Goal: Task Accomplishment & Management: Manage account settings

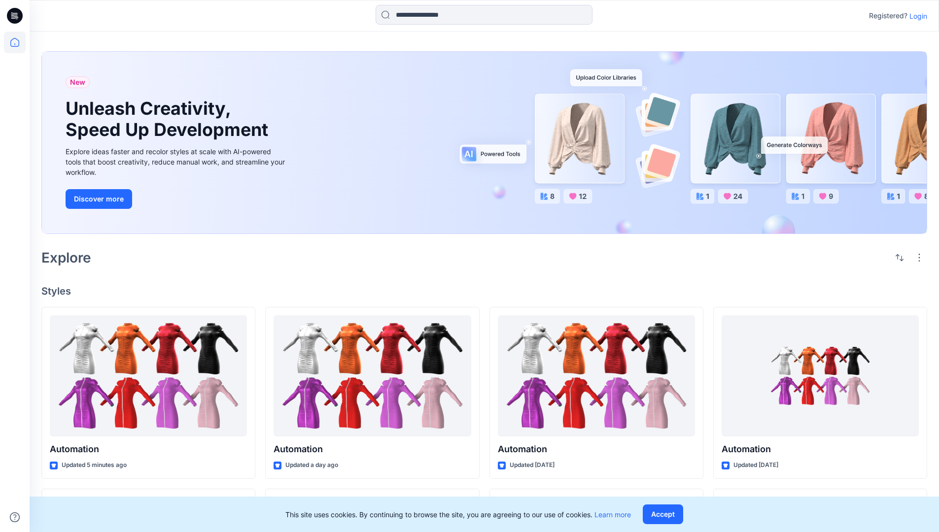
click at [916, 16] on p "Login" at bounding box center [918, 16] width 18 height 10
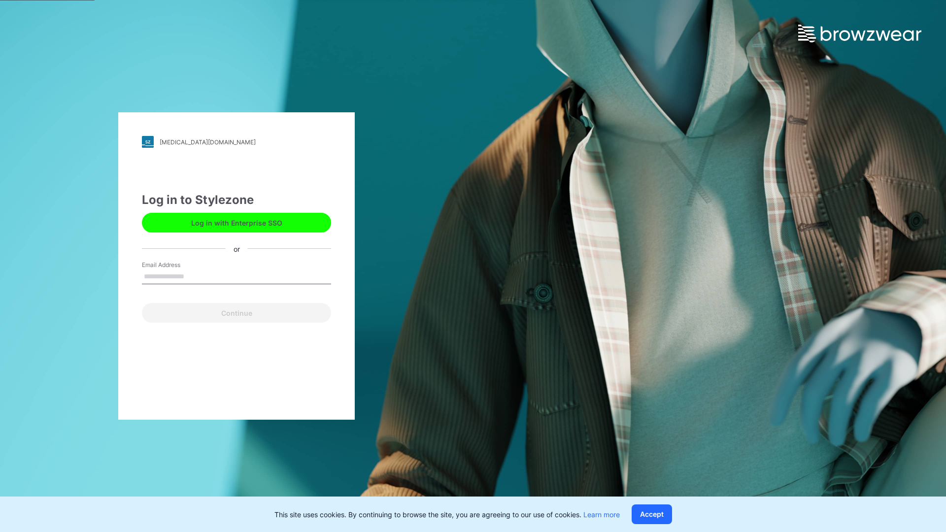
click at [195, 276] on input "Email Address" at bounding box center [236, 277] width 189 height 15
type input "**********"
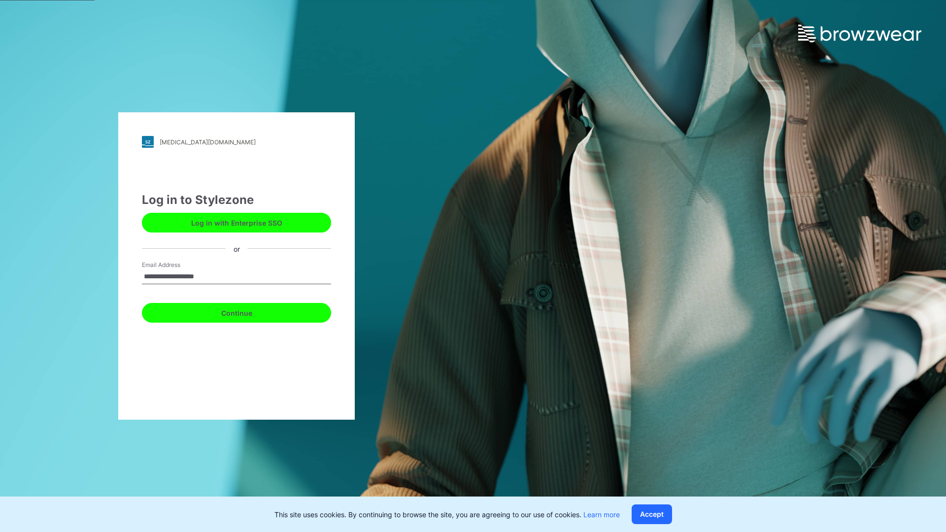
click at [247, 311] on button "Continue" at bounding box center [236, 313] width 189 height 20
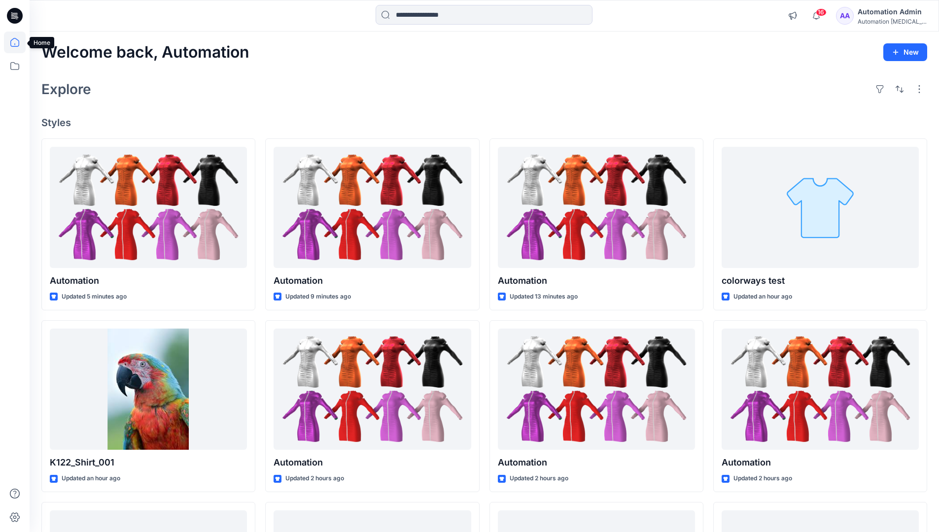
click at [19, 42] on icon at bounding box center [14, 42] width 9 height 9
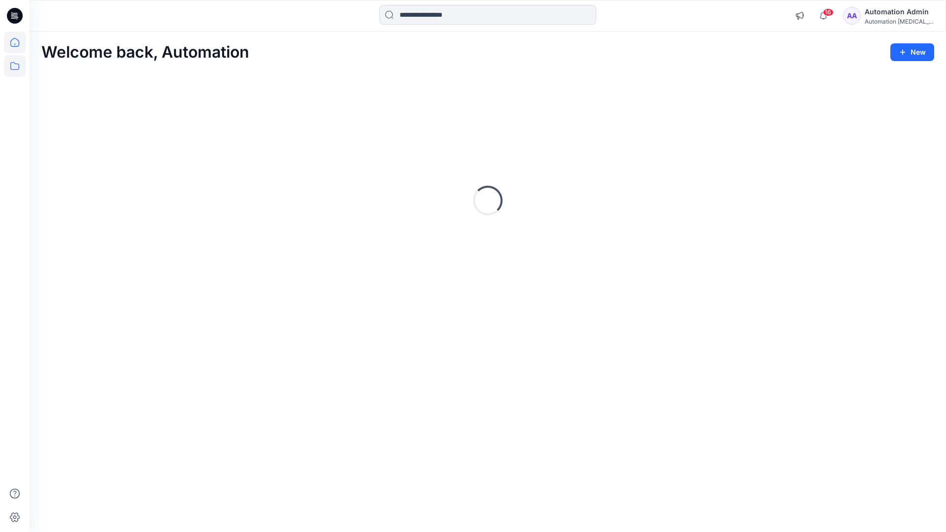
click at [17, 65] on icon at bounding box center [15, 66] width 22 height 22
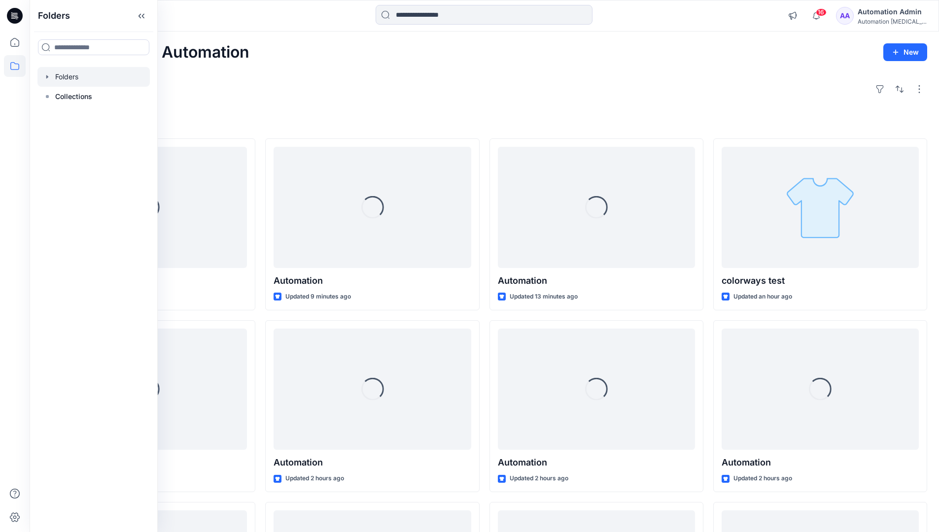
click at [74, 79] on div at bounding box center [93, 77] width 112 height 20
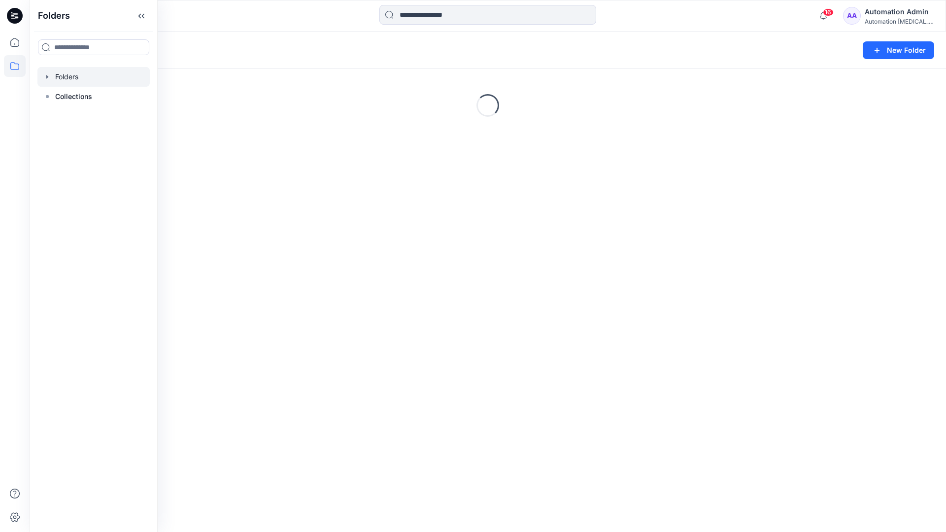
click at [352, 384] on div "Folders New Folder Loading..." at bounding box center [488, 282] width 917 height 501
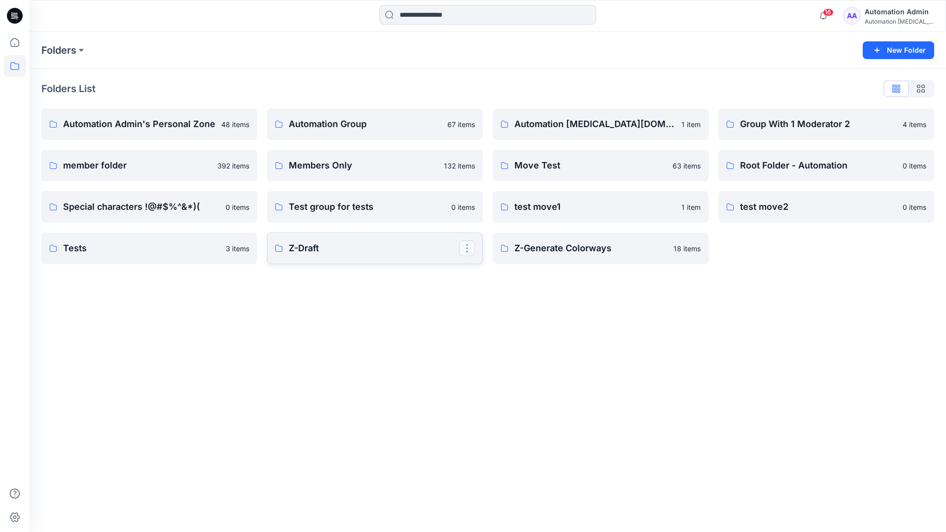
click at [465, 250] on button "button" at bounding box center [467, 248] width 16 height 16
click at [489, 273] on p "Edit" at bounding box center [485, 271] width 12 height 10
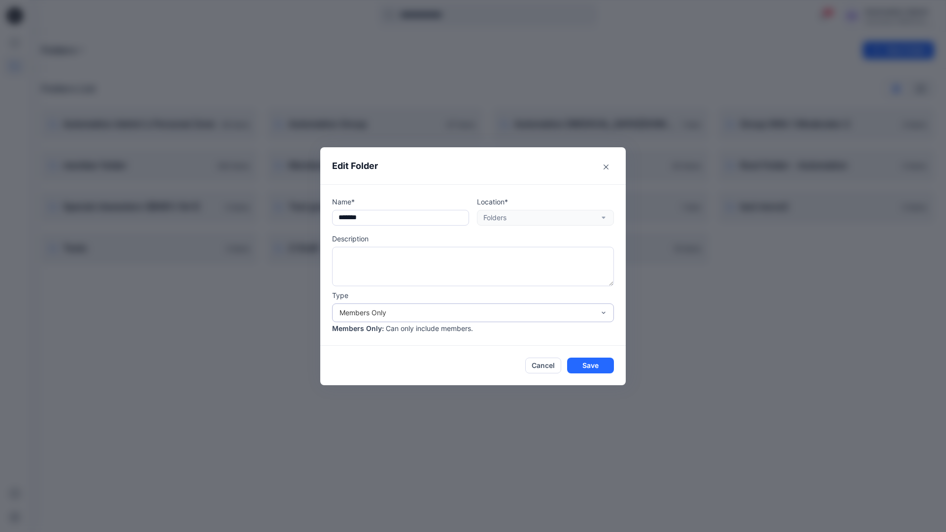
click at [493, 314] on div "Members Only" at bounding box center [467, 312] width 255 height 10
click at [435, 374] on div "Public" at bounding box center [473, 369] width 278 height 17
click at [580, 368] on button "Save" at bounding box center [590, 366] width 47 height 16
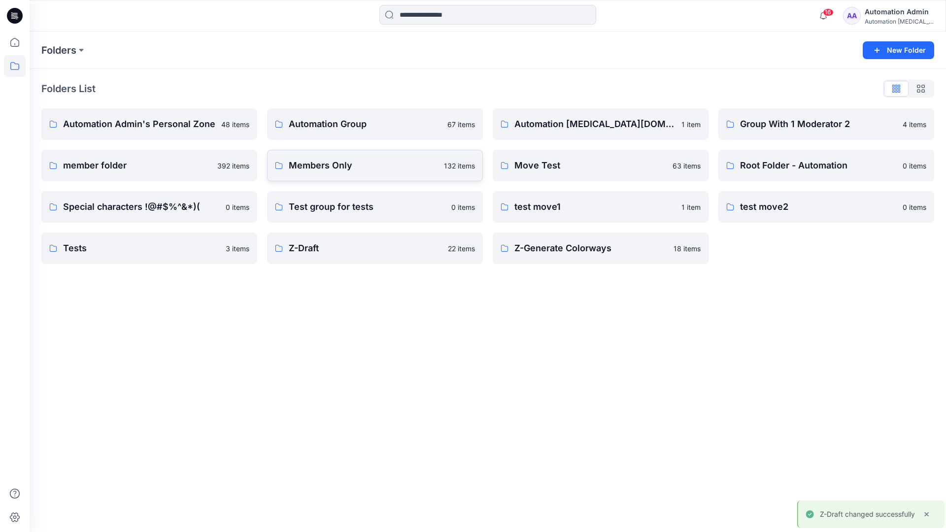
click at [422, 171] on p "Members Only" at bounding box center [363, 166] width 149 height 14
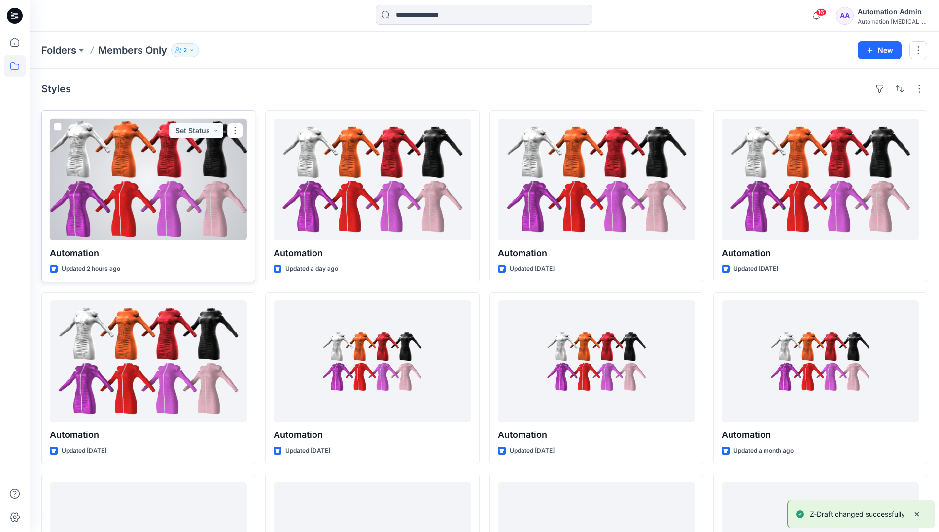
click at [57, 127] on span at bounding box center [58, 127] width 8 height 8
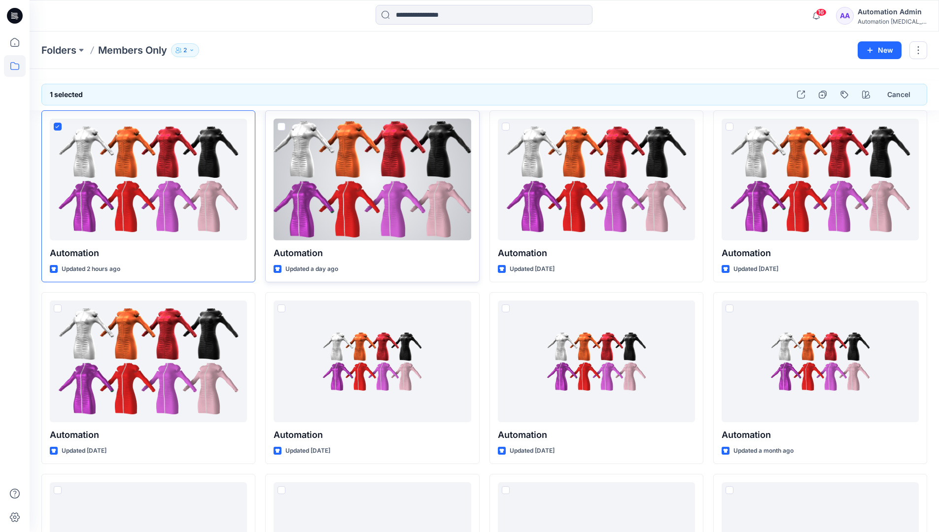
click at [280, 127] on span at bounding box center [281, 127] width 8 height 8
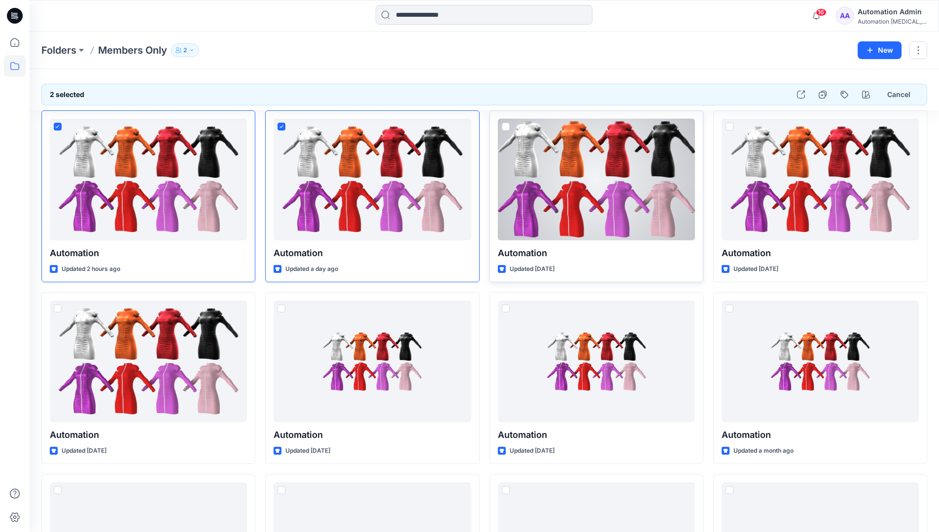
click at [504, 127] on span at bounding box center [506, 127] width 8 height 8
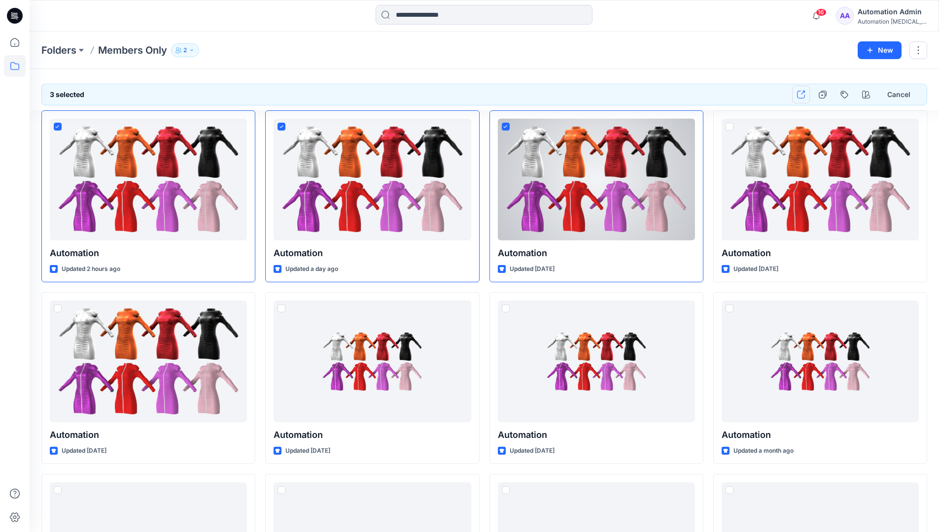
click at [803, 98] on icon "button" at bounding box center [801, 95] width 8 height 8
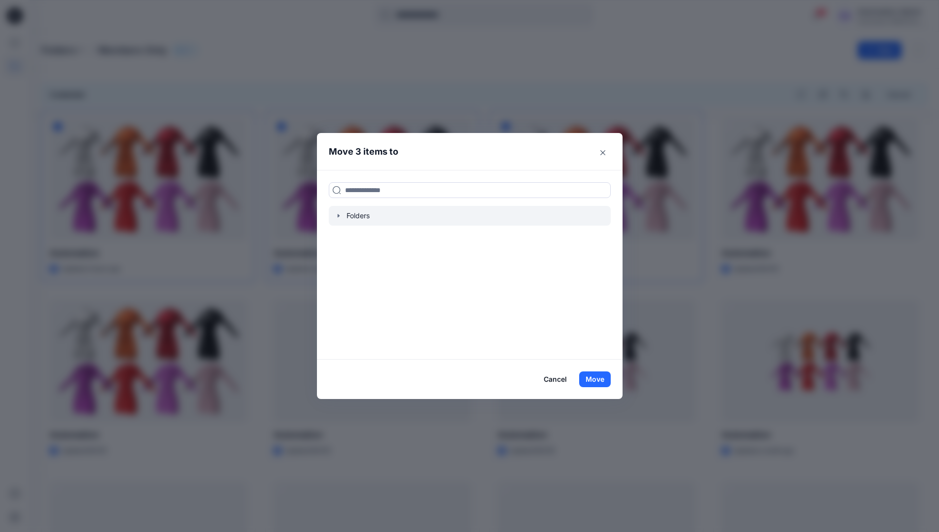
click at [339, 215] on icon "button" at bounding box center [338, 215] width 2 height 3
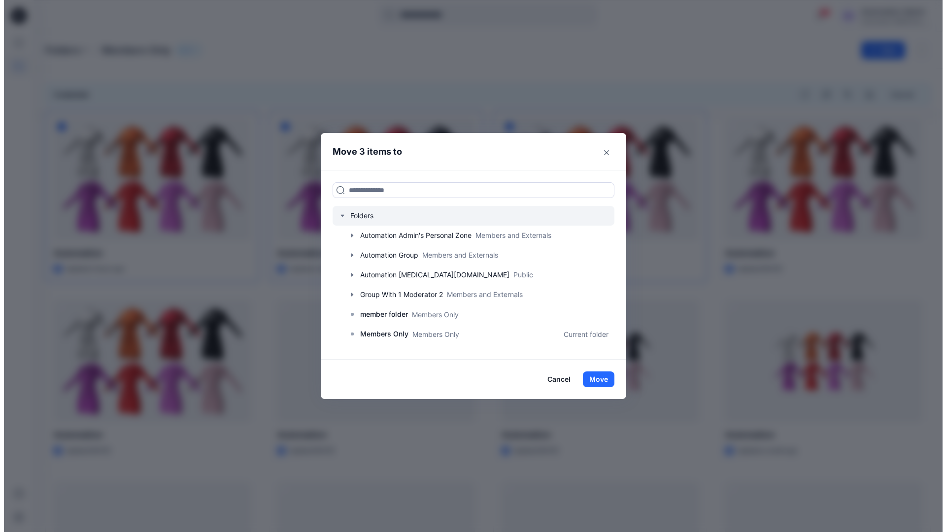
scroll to position [174, 0]
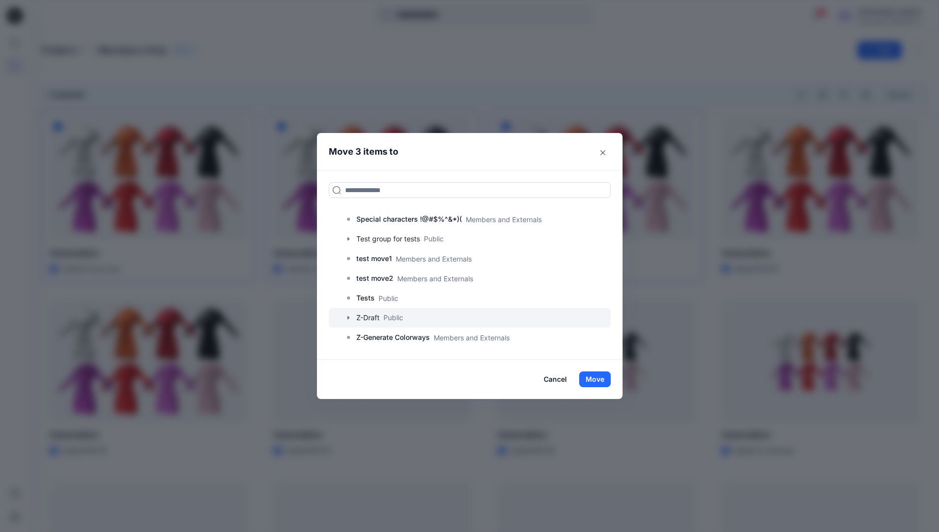
click at [393, 319] on div at bounding box center [470, 318] width 282 height 20
click at [599, 381] on button "Move" at bounding box center [595, 380] width 32 height 16
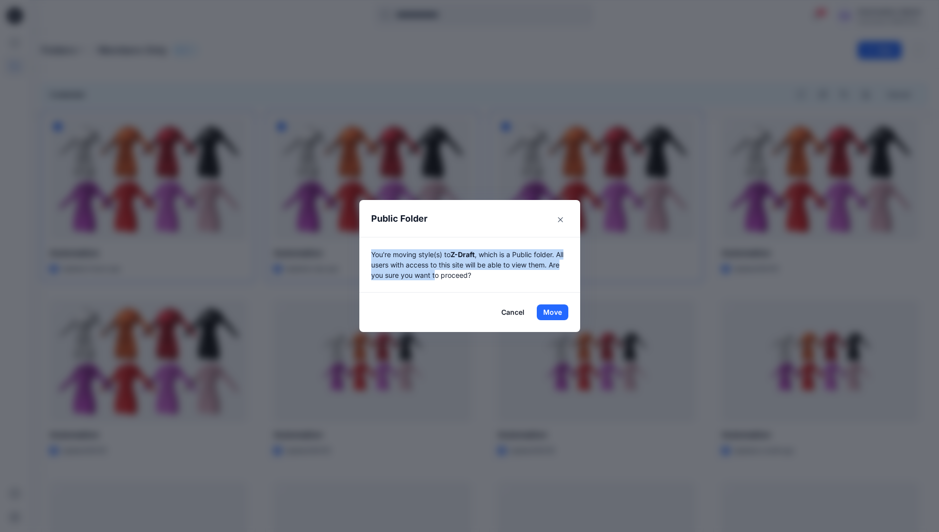
drag, startPoint x: 599, startPoint y: 381, endPoint x: 440, endPoint y: 278, distance: 189.8
click at [440, 278] on p "You're moving style(s) to Z-Draft , which is a Public folder. All users with ac…" at bounding box center [469, 264] width 197 height 31
click at [556, 312] on button "Move" at bounding box center [553, 313] width 32 height 16
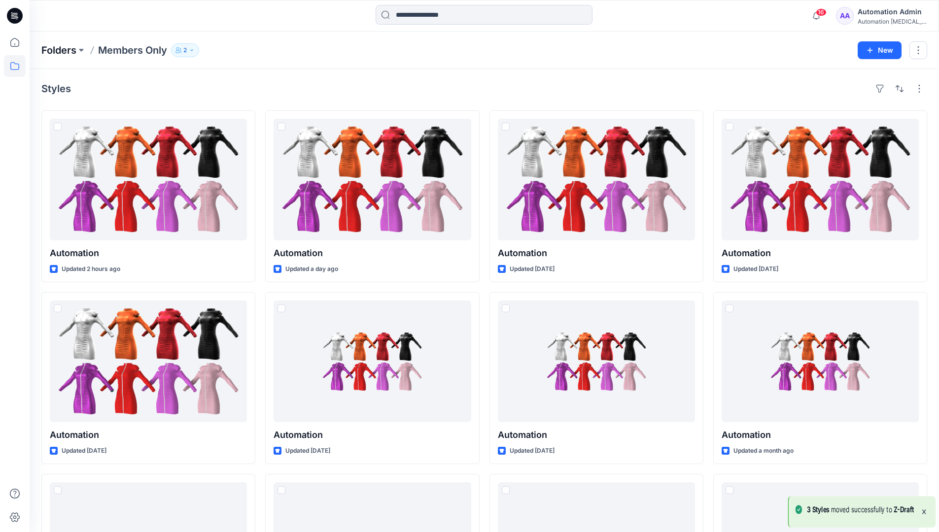
click at [60, 51] on p "Folders" at bounding box center [58, 50] width 35 height 14
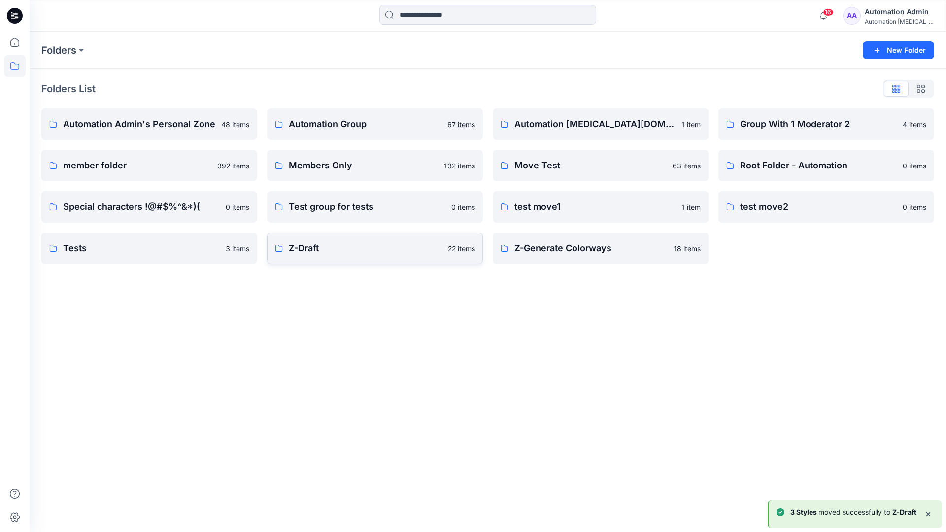
click at [317, 244] on p "Z-Draft" at bounding box center [365, 248] width 153 height 14
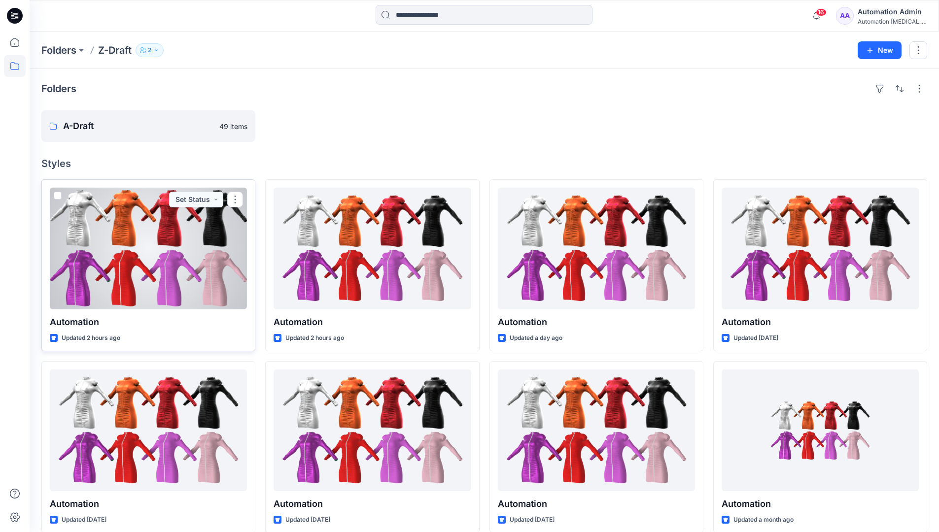
click at [57, 197] on span at bounding box center [58, 196] width 8 height 8
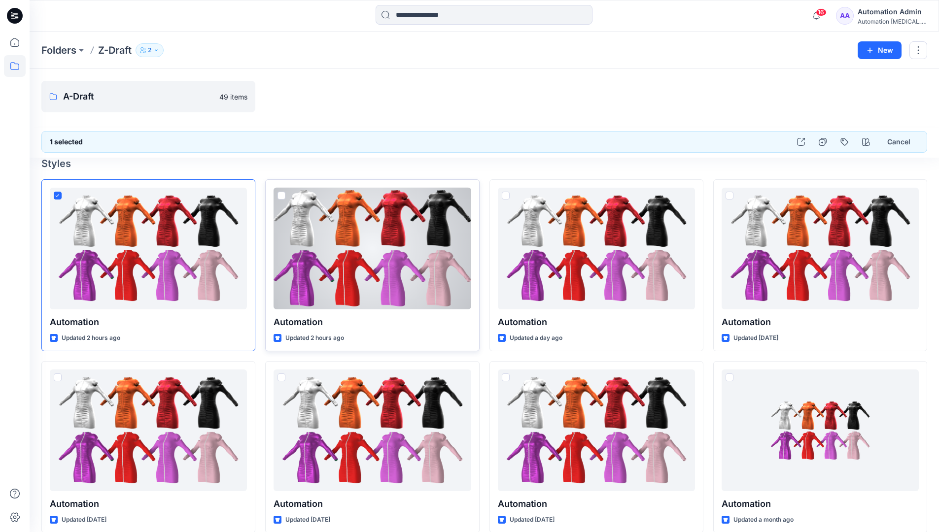
click at [282, 196] on span at bounding box center [281, 196] width 8 height 8
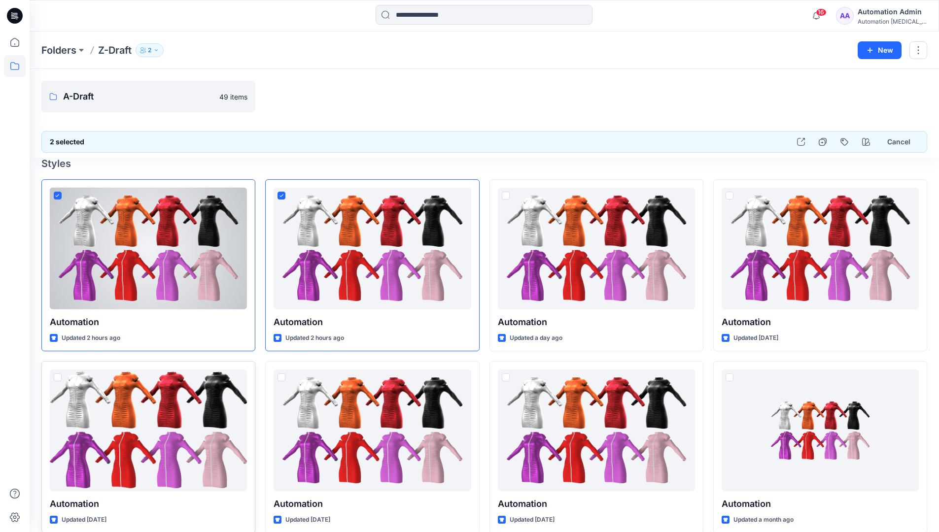
click at [59, 378] on span at bounding box center [58, 378] width 8 height 8
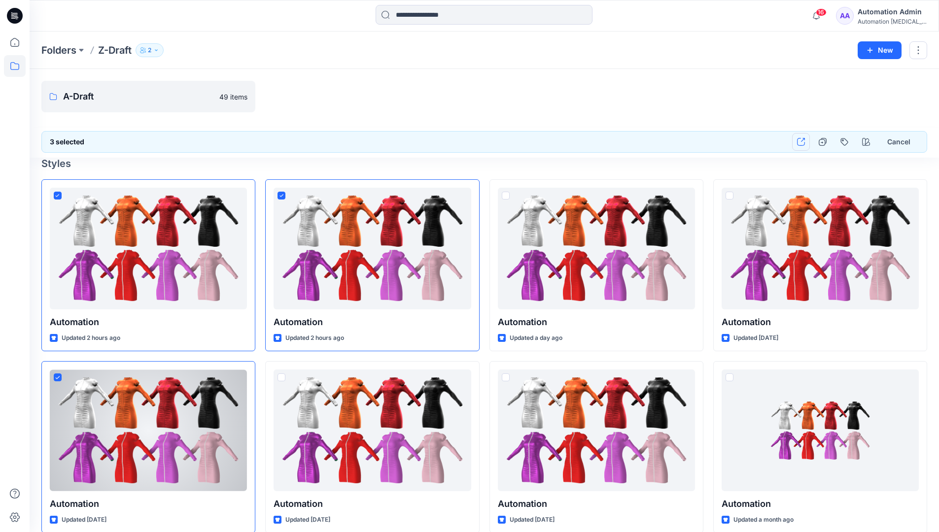
click at [799, 142] on icon "button" at bounding box center [801, 142] width 8 height 8
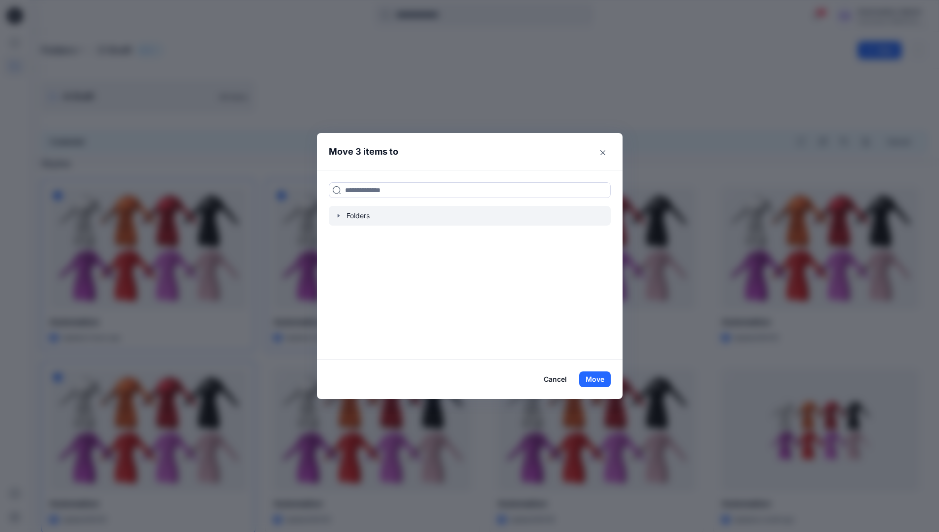
click at [339, 215] on icon "button" at bounding box center [338, 215] width 2 height 3
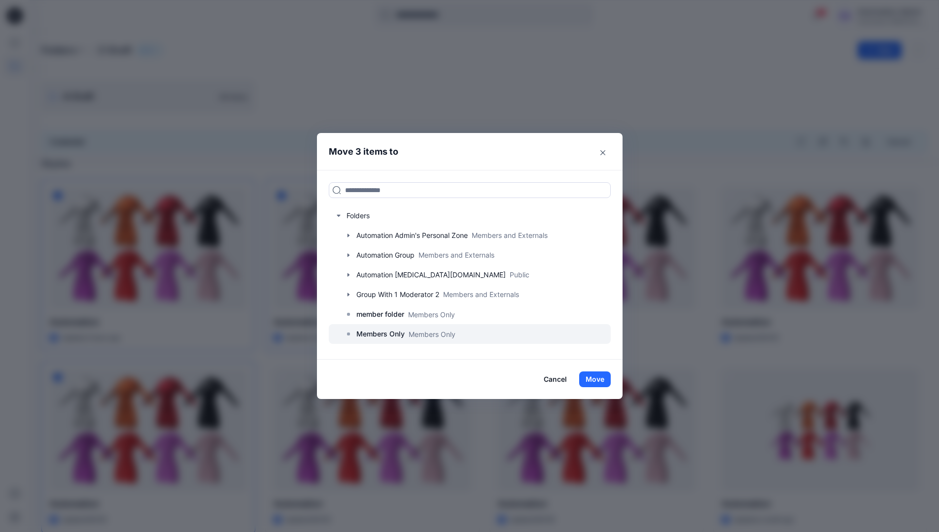
click at [389, 335] on p "Members Only" at bounding box center [380, 334] width 48 height 12
click at [592, 377] on button "Move" at bounding box center [595, 380] width 32 height 16
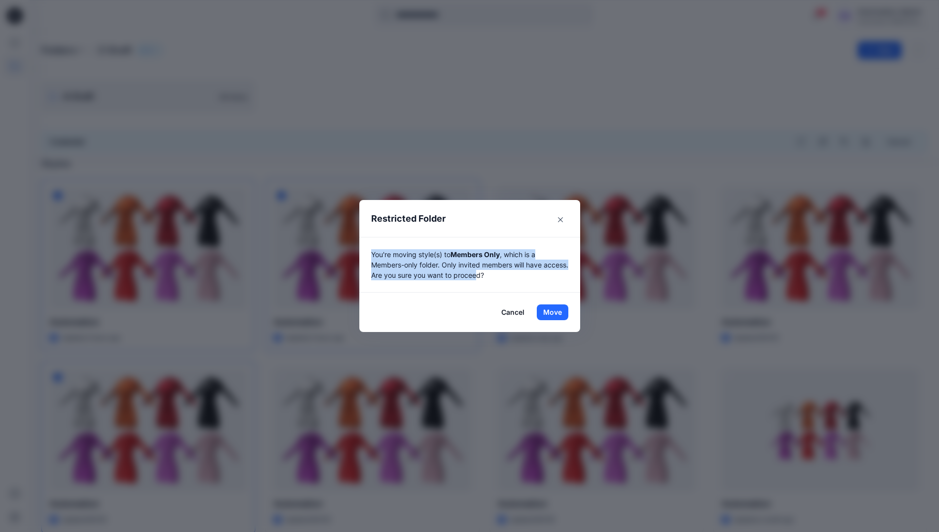
drag, startPoint x: 592, startPoint y: 377, endPoint x: 508, endPoint y: 282, distance: 126.7
click at [508, 282] on div "You're moving style(s) to Members Only , which is a Members-only folder. Only i…" at bounding box center [469, 265] width 221 height 56
click at [556, 312] on button "Move" at bounding box center [553, 313] width 32 height 16
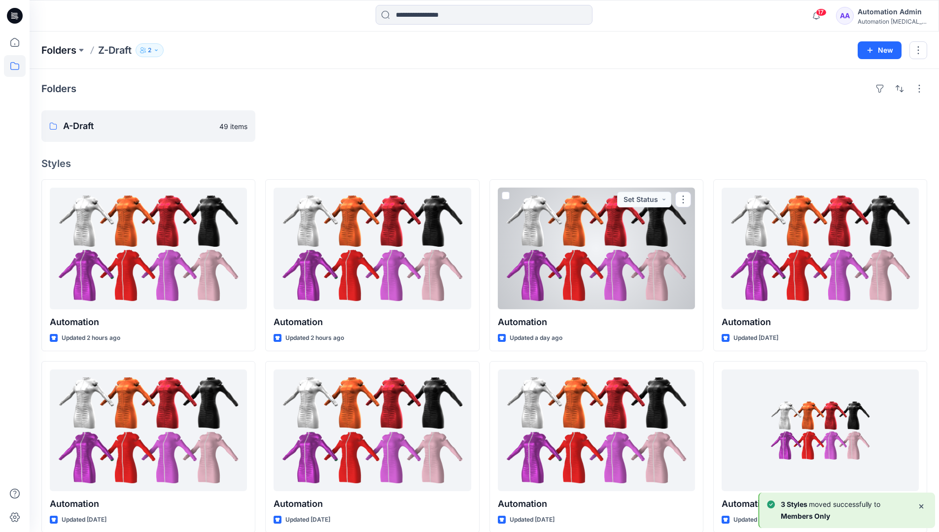
click at [54, 50] on p "Folders" at bounding box center [58, 50] width 35 height 14
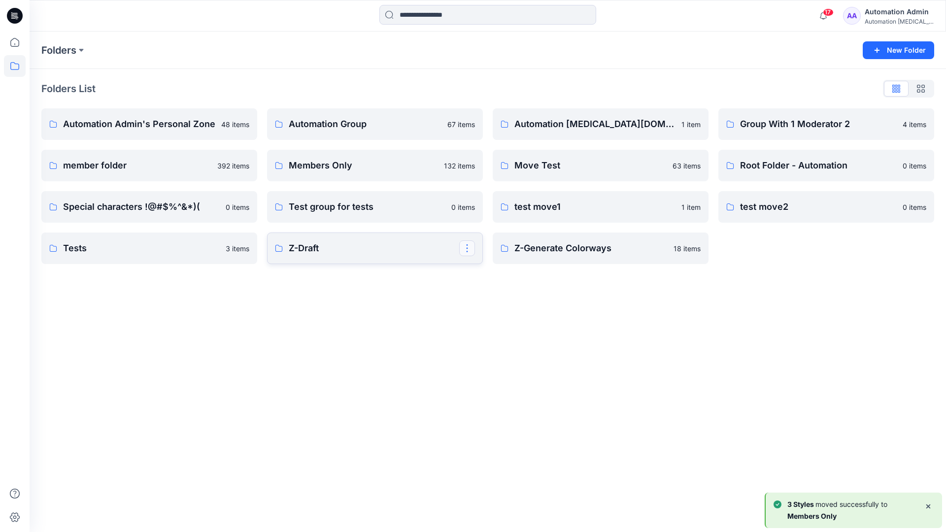
click at [469, 244] on button "button" at bounding box center [467, 248] width 16 height 16
click at [502, 274] on button "Edit" at bounding box center [514, 271] width 106 height 18
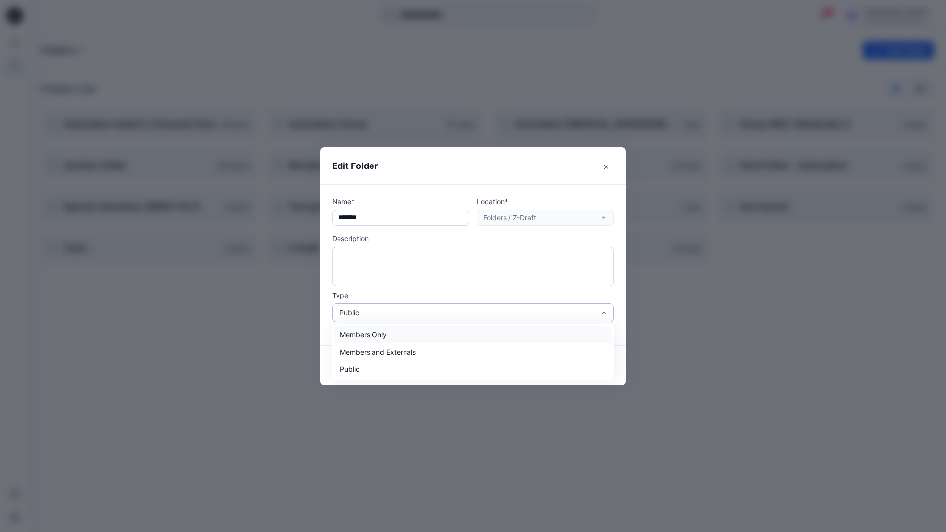
click at [369, 310] on div "Public" at bounding box center [467, 312] width 255 height 10
click at [368, 336] on div "Members Only" at bounding box center [473, 334] width 278 height 17
click at [585, 364] on button "Save" at bounding box center [590, 366] width 47 height 16
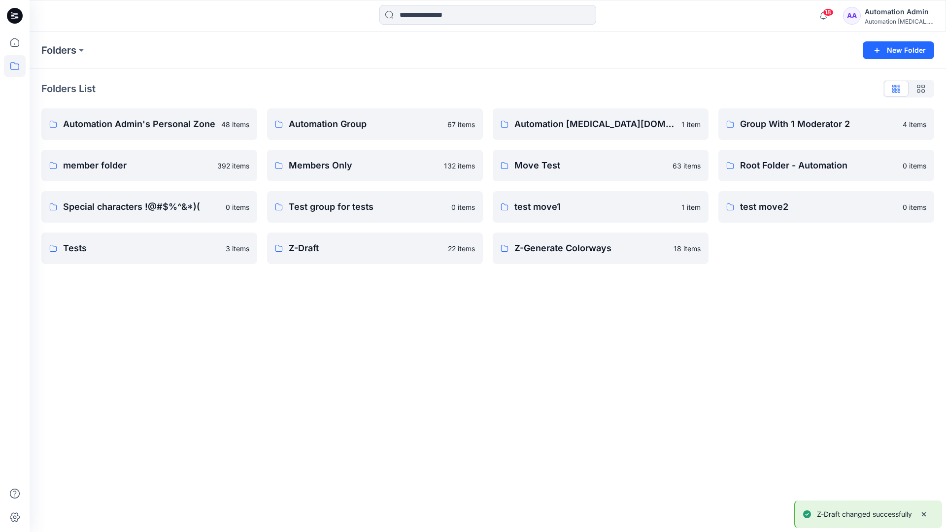
click at [883, 16] on div "Automation Admin" at bounding box center [899, 12] width 69 height 12
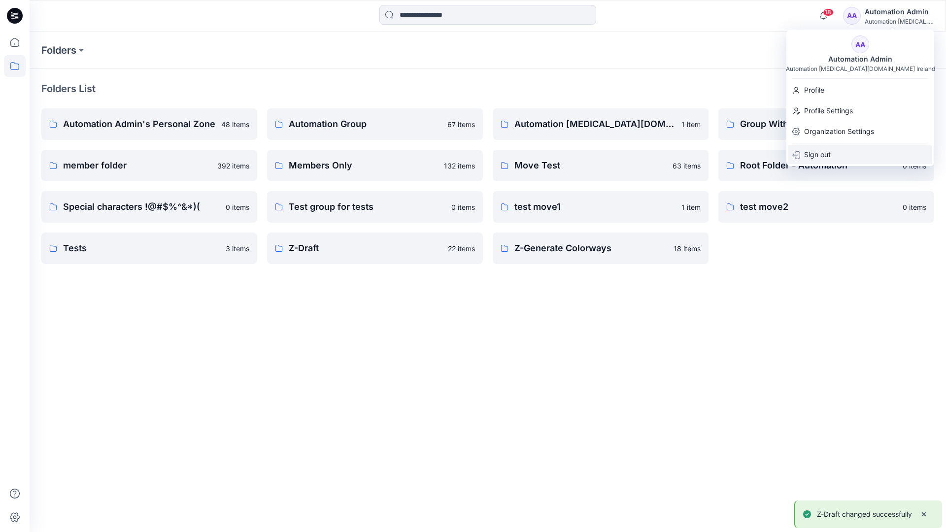
click at [831, 153] on div "Sign out" at bounding box center [860, 154] width 144 height 19
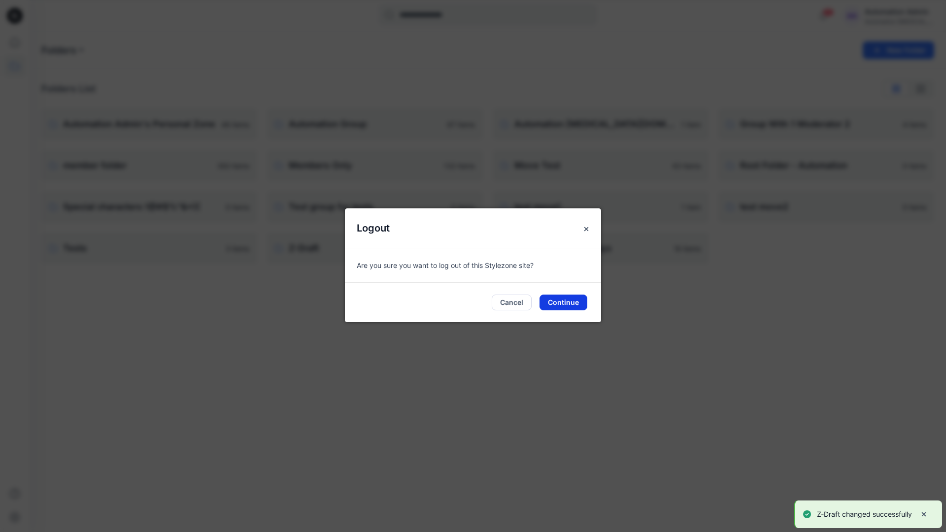
click at [581, 305] on button "Continue" at bounding box center [564, 303] width 48 height 16
